Goal: Task Accomplishment & Management: Use online tool/utility

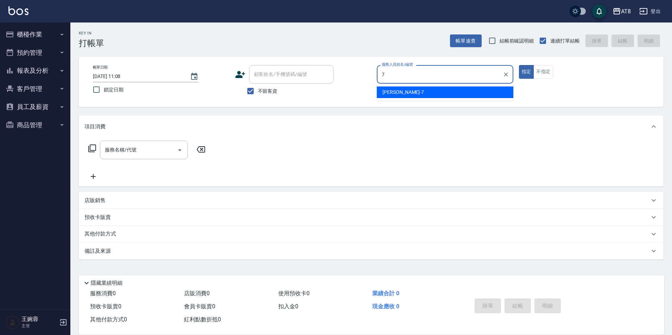
type input "[PERSON_NAME]-7"
type button "true"
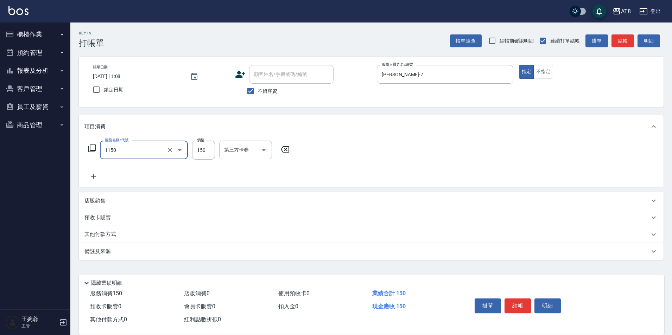
type input "洗髮(1150)"
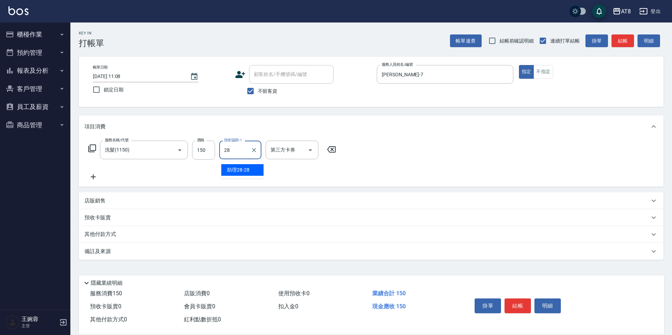
type input "助理28-28"
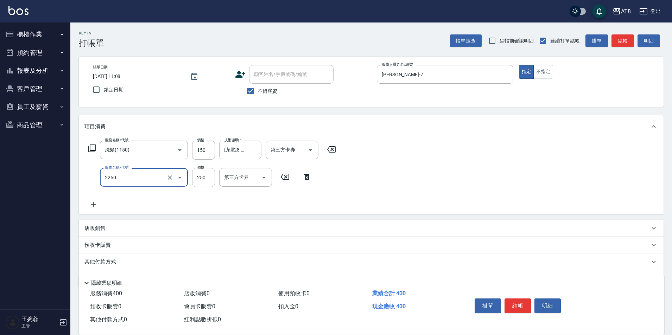
type input "剪髮(2250)"
click at [516, 306] on button "結帳" at bounding box center [517, 306] width 26 height 15
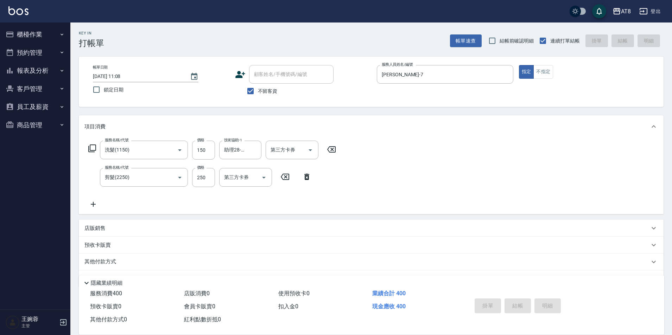
type input "[DATE] 12:22"
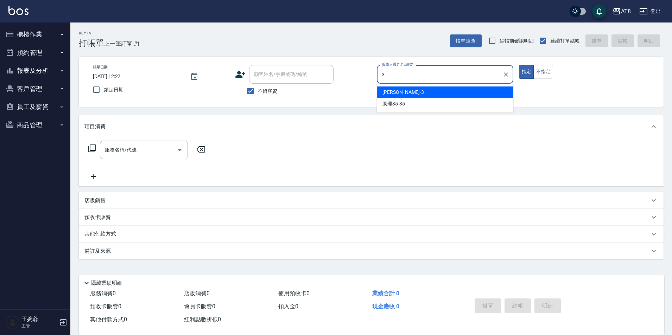
type input "[PERSON_NAME]-3"
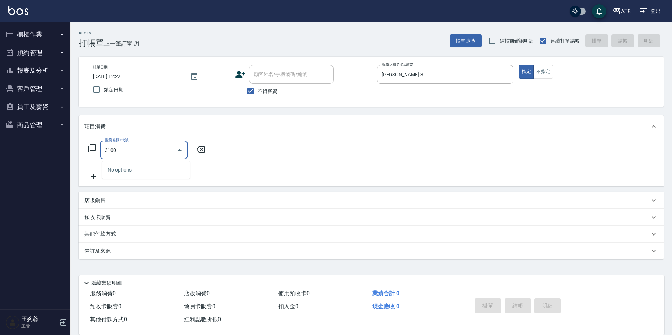
type input "31000"
type input "燙染Ａ(001)"
type input "燙髮(31000)"
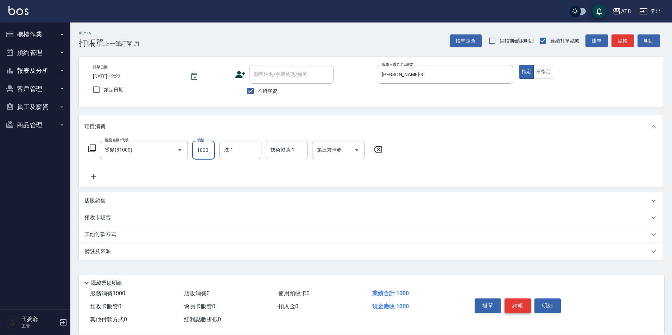
click at [528, 299] on button "結帳" at bounding box center [517, 306] width 26 height 15
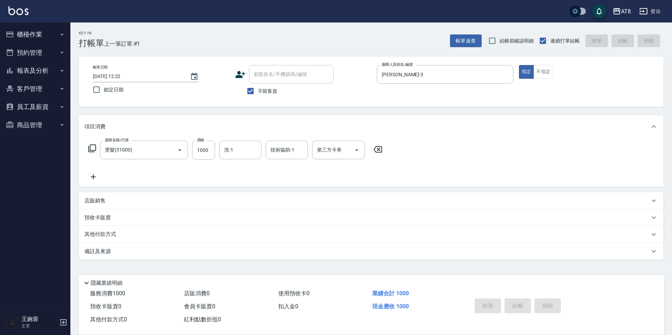
type input "[DATE] 12:52"
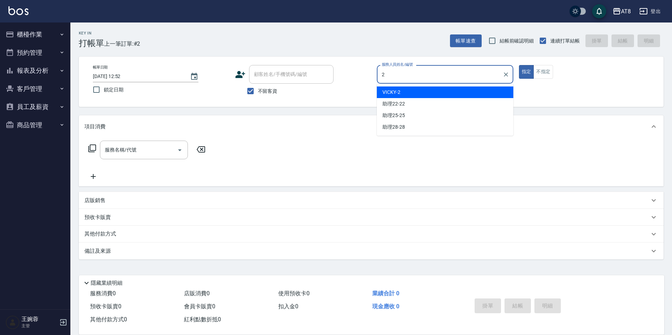
type input "VICKY-2"
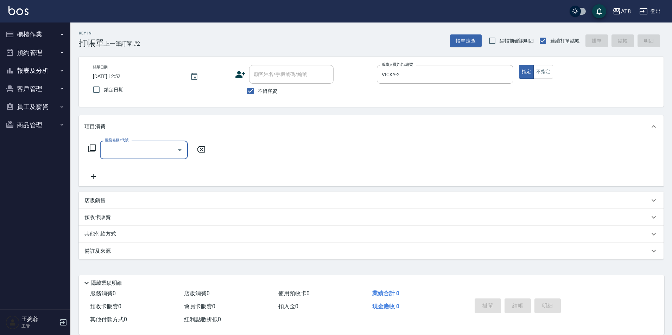
type input "6"
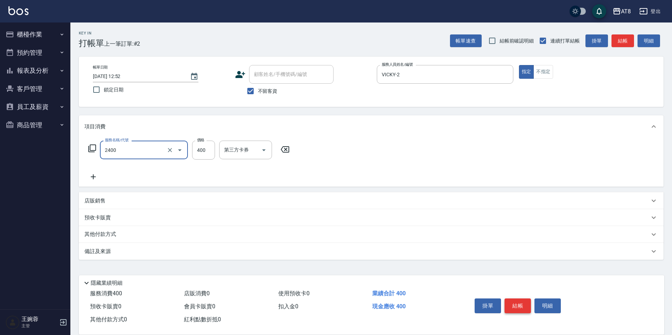
type input "入金洗剪400(2400)"
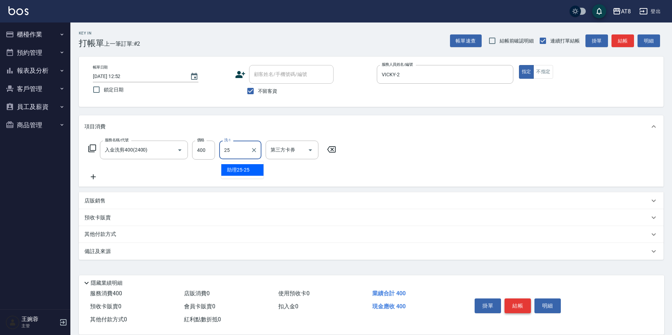
type input "助理25-25"
click at [99, 200] on div "店販銷售" at bounding box center [371, 200] width 585 height 17
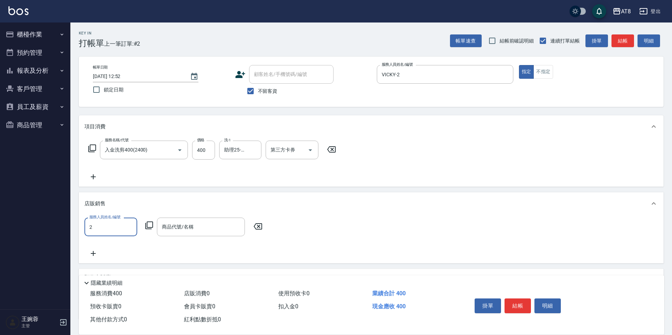
type input "VICKY-2"
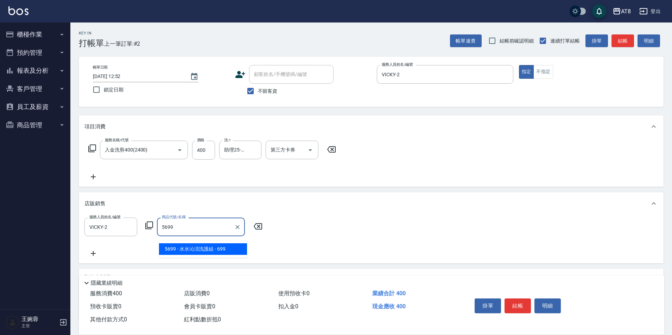
type input "[PERSON_NAME]涼洗護組"
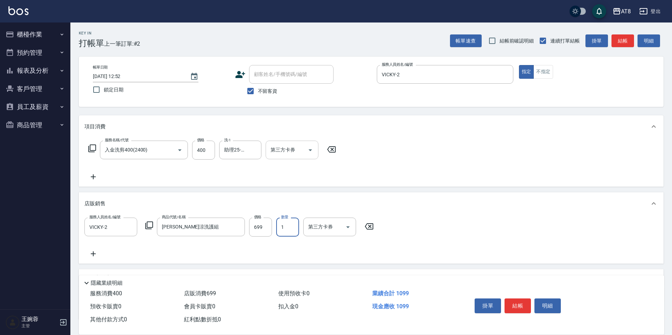
click at [313, 144] on div at bounding box center [310, 150] width 11 height 19
click at [311, 154] on icon "Open" at bounding box center [310, 150] width 8 height 8
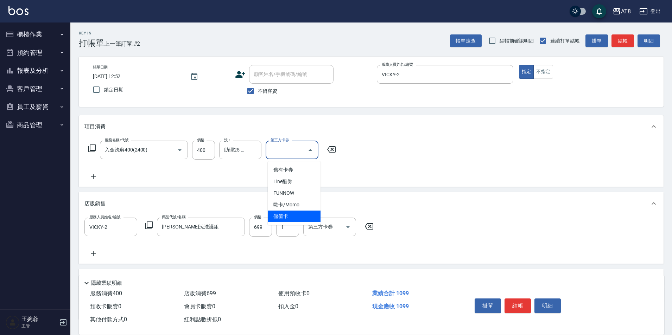
click at [299, 214] on span "儲值卡" at bounding box center [294, 217] width 53 height 12
type input "儲值卡"
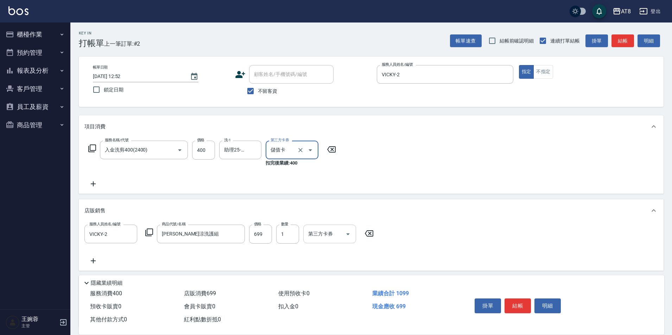
click at [348, 235] on icon "Open" at bounding box center [348, 235] width 4 height 2
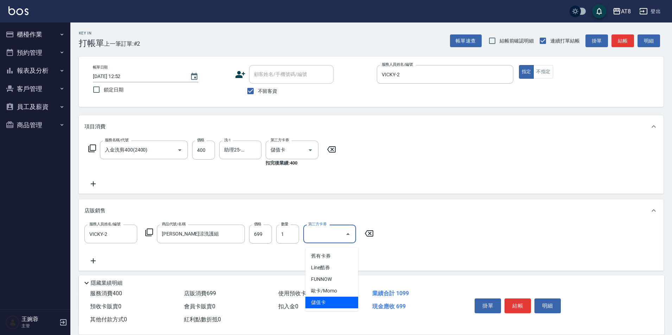
click at [337, 300] on span "儲值卡" at bounding box center [331, 303] width 53 height 12
type input "儲值卡"
click at [519, 302] on button "結帳" at bounding box center [517, 306] width 26 height 15
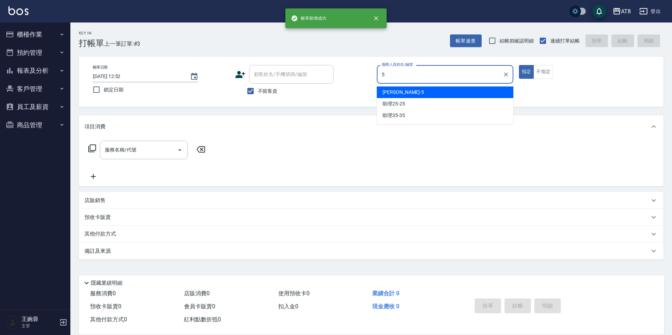
type input "HANK-5"
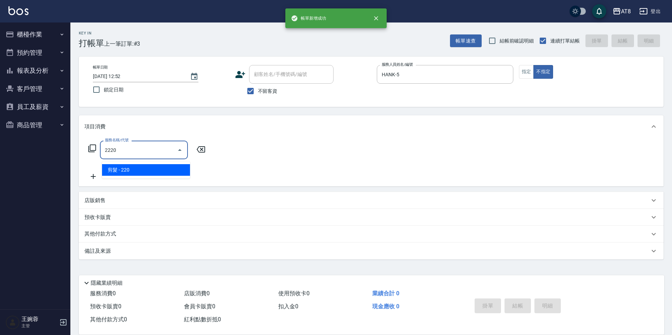
type input "剪髮(2220)"
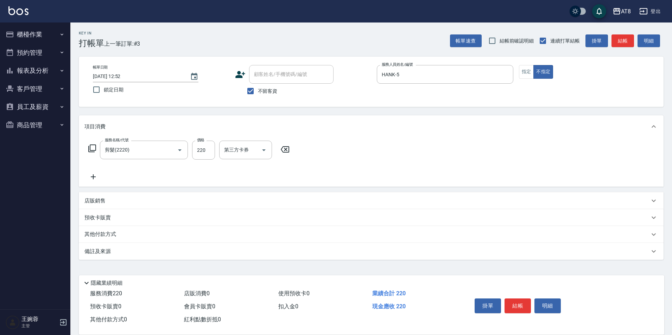
click at [87, 205] on p "店販銷售" at bounding box center [94, 200] width 21 height 7
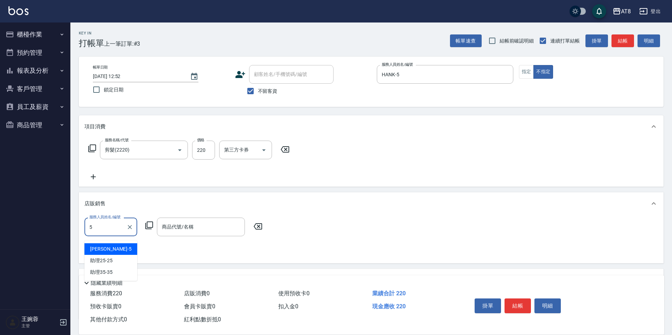
type input "HANK-5"
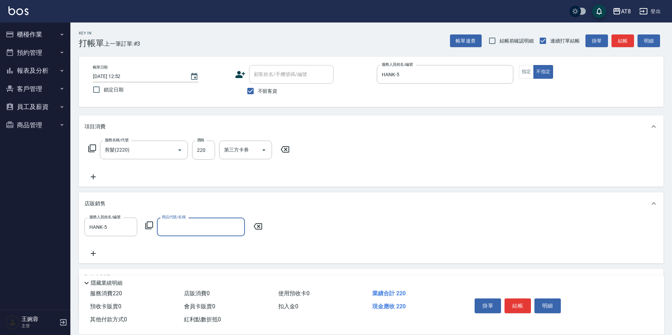
click at [152, 230] on icon at bounding box center [149, 225] width 8 height 8
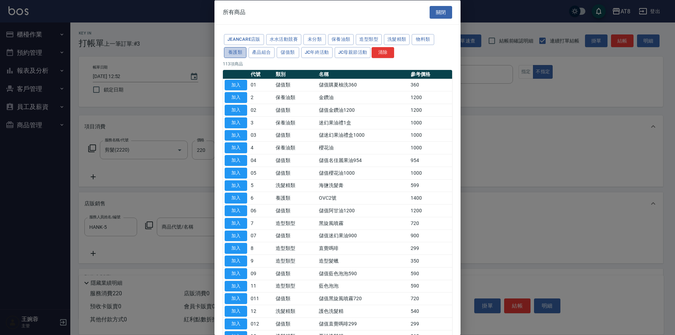
click at [247, 58] on button "養護類" at bounding box center [235, 52] width 23 height 11
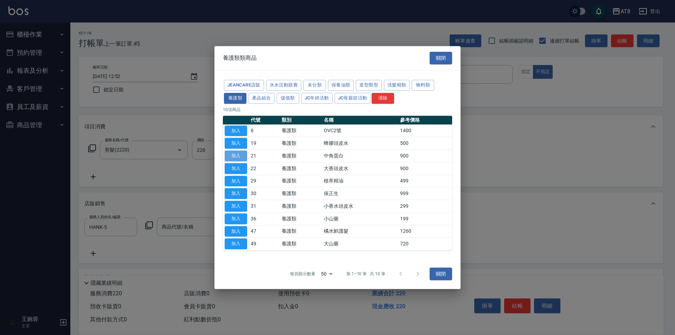
click at [243, 153] on button "加入" at bounding box center [236, 156] width 23 height 11
type input "中角蛋白"
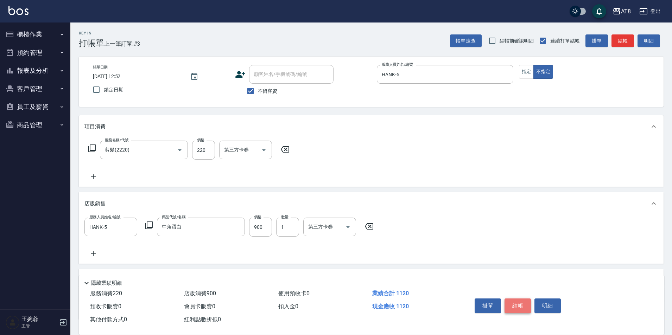
click at [527, 302] on button "結帳" at bounding box center [517, 306] width 26 height 15
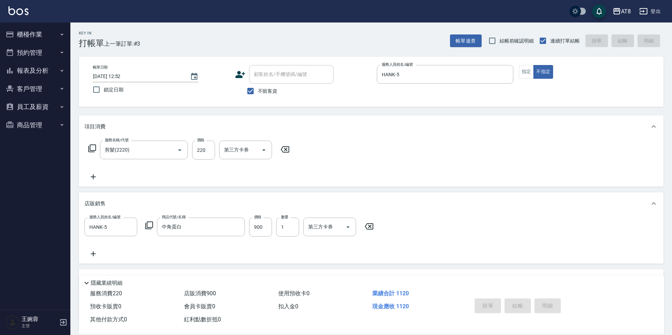
type input "[DATE] 12:53"
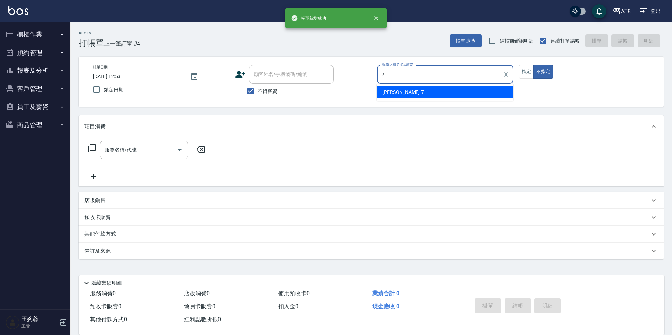
type input "[PERSON_NAME]-7"
type button "false"
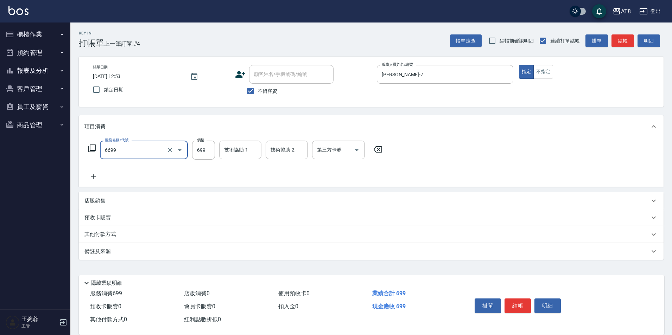
type input "SPA699(6699)"
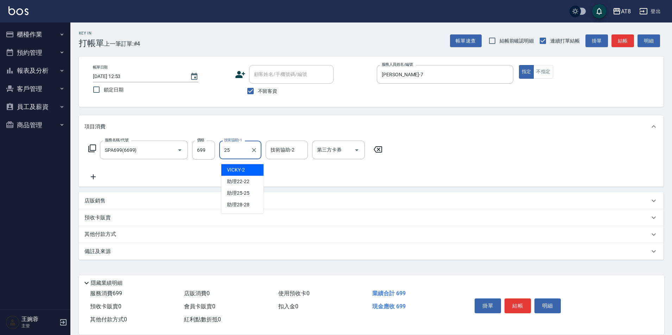
type input "助理25-25"
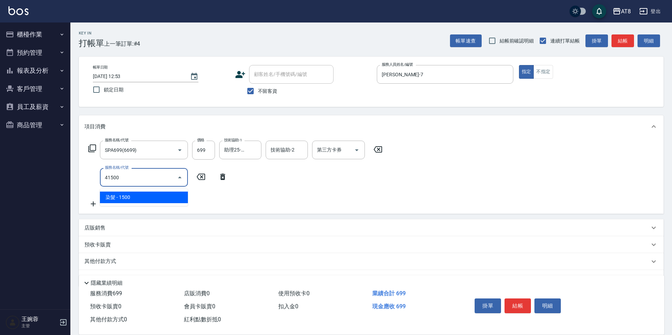
type input "染髮(41500)"
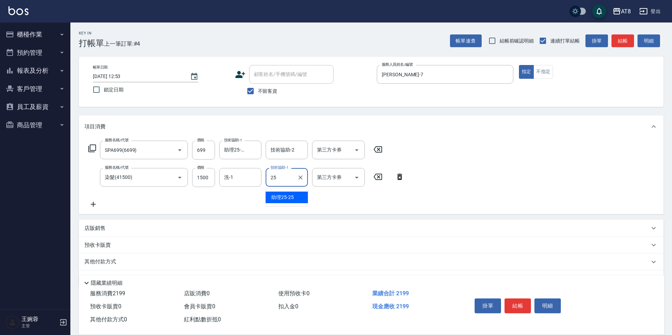
type input "助理25-25"
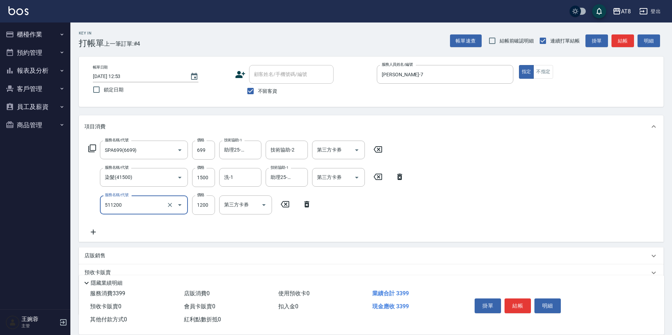
type input "1200護髮(511200)"
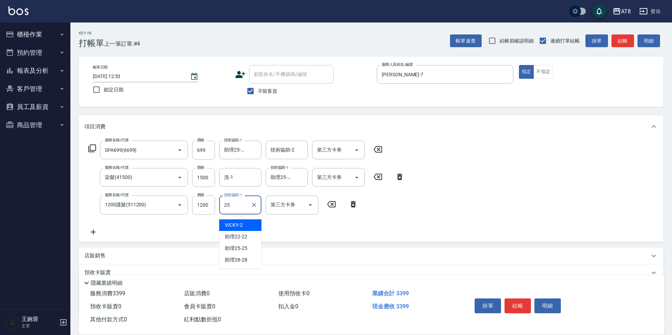
type input "助理25-25"
click at [525, 300] on button "結帳" at bounding box center [517, 306] width 26 height 15
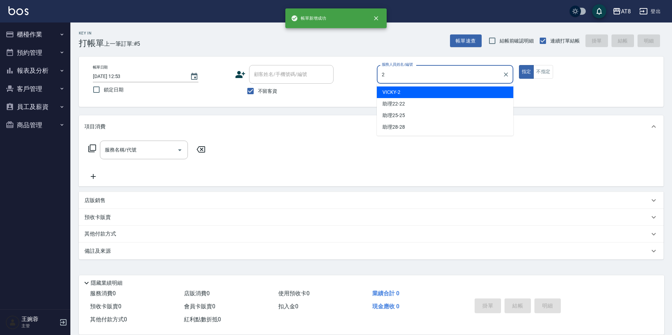
type input "VICKY-2"
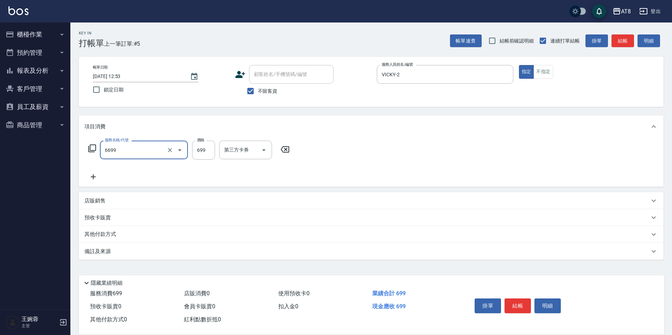
type input "SPA699(6699)"
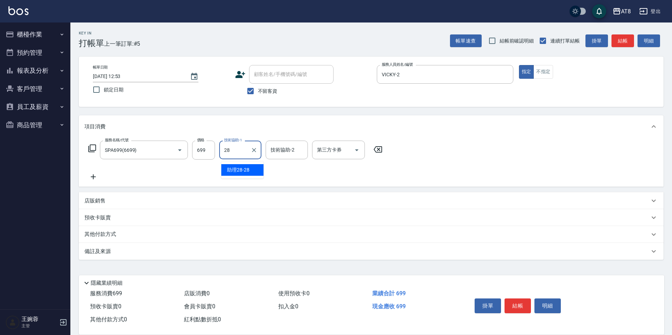
type input "助理28-28"
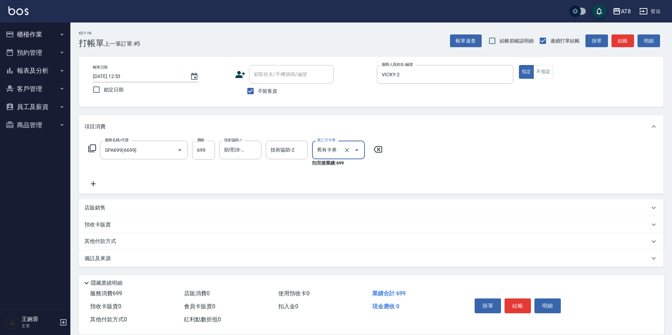
type input "舊有卡券"
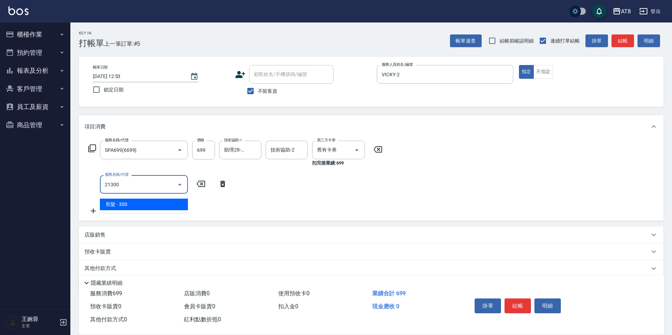
type input "剪髮(21300)"
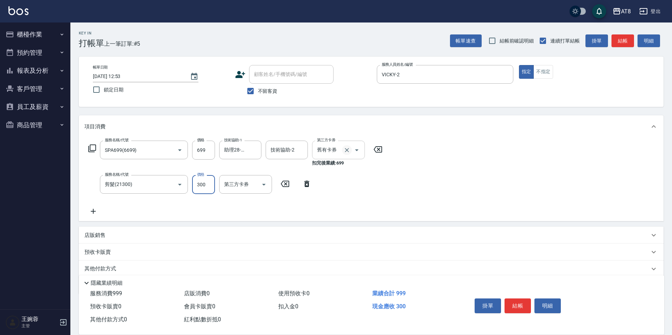
click at [349, 151] on icon "Clear" at bounding box center [346, 150] width 7 height 7
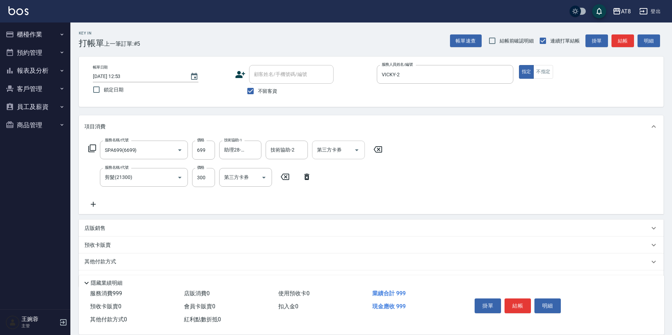
click at [417, 168] on div "服務名稱/代號 SPA699(6699) 服務名稱/代號 價格 699 價格 技術協助-1 助理28-28 技術協助-1 技術協助-2 技術協助-2 第三方卡…" at bounding box center [371, 176] width 585 height 76
click at [523, 299] on button "結帳" at bounding box center [517, 306] width 26 height 15
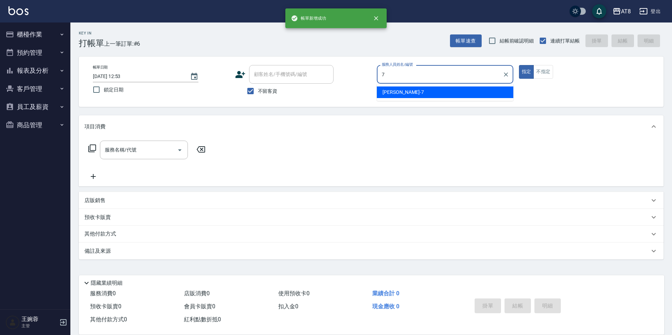
type input "[PERSON_NAME]-7"
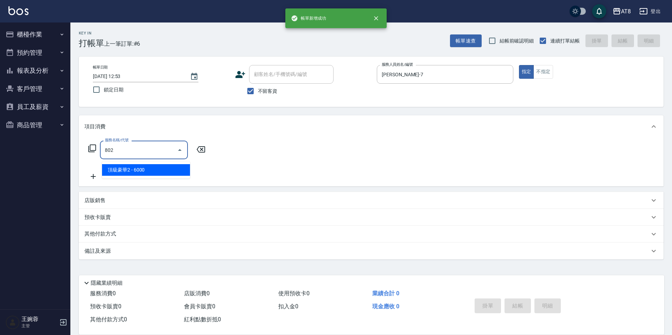
type input "頂級豪華2(802)"
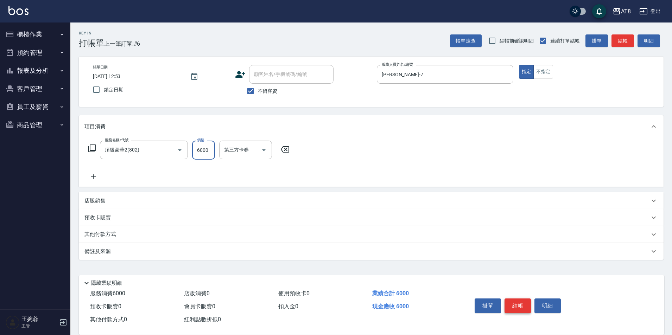
click at [523, 299] on button "結帳" at bounding box center [517, 306] width 26 height 15
